Goal: Check status

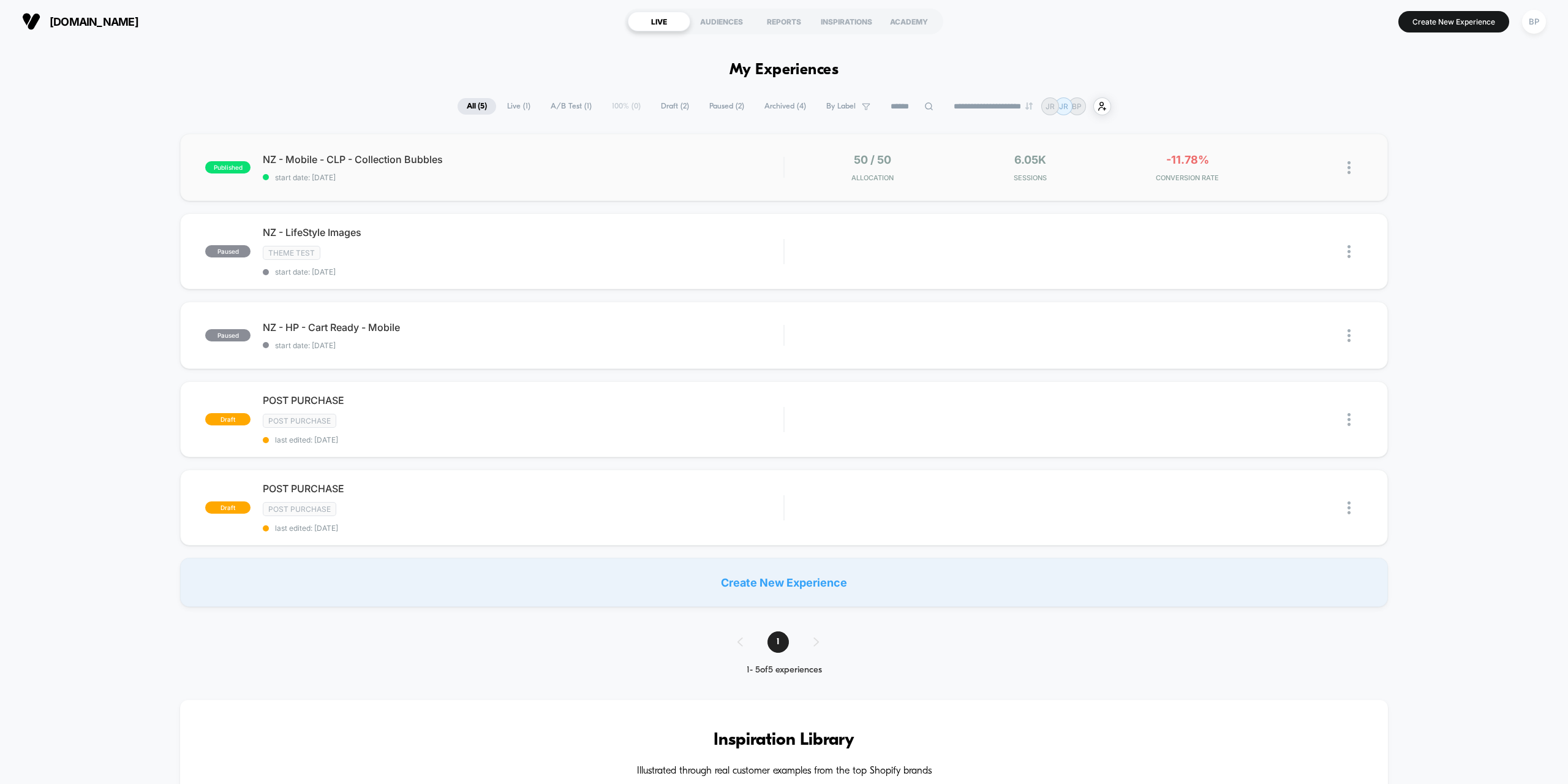
click at [942, 170] on div "50 / 50 Allocation" at bounding box center [873, 167] width 152 height 28
